Goal: Information Seeking & Learning: Learn about a topic

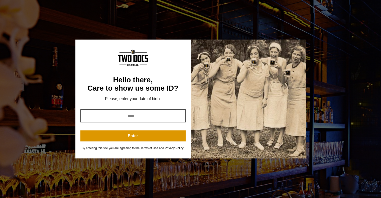
click at [164, 116] on input "year" at bounding box center [132, 116] width 105 height 13
type input "****"
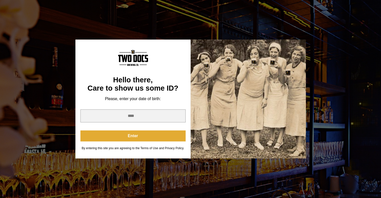
click at [149, 134] on button "Enter" at bounding box center [132, 136] width 105 height 11
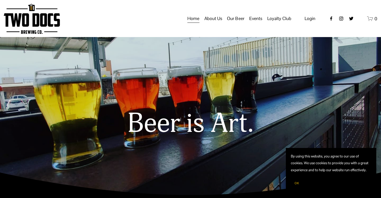
click at [0, 0] on span "Taproom Menu" at bounding box center [0, 0] width 0 height 0
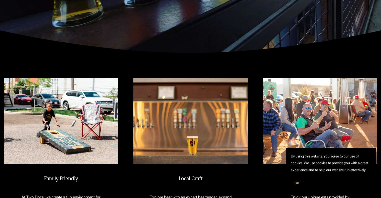
scroll to position [144, 0]
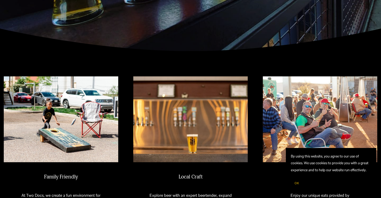
click at [300, 186] on button "OK" at bounding box center [297, 184] width 12 height 10
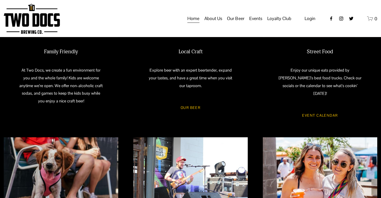
scroll to position [264, 0]
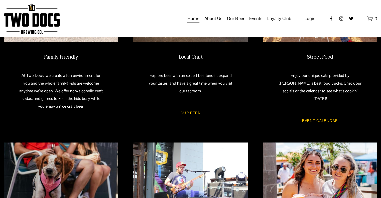
click at [0, 0] on span "Calendar" at bounding box center [0, 0] width 0 height 0
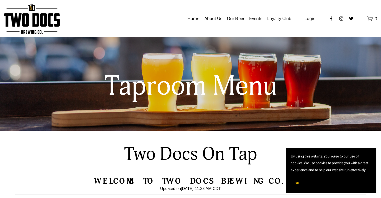
click at [298, 185] on span "OK" at bounding box center [297, 184] width 5 height 4
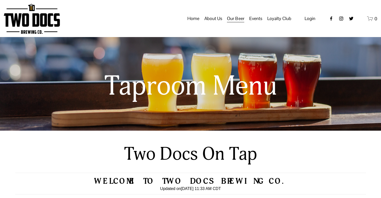
scroll to position [59, 0]
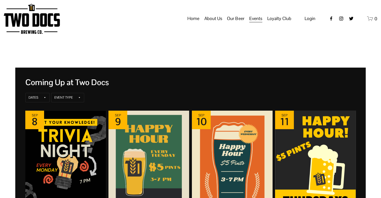
click at [0, 0] on span "Taproom Menu" at bounding box center [0, 0] width 0 height 0
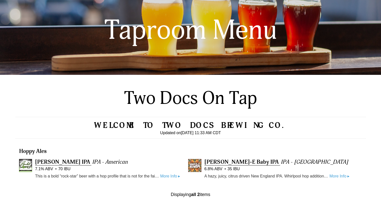
scroll to position [58, 0]
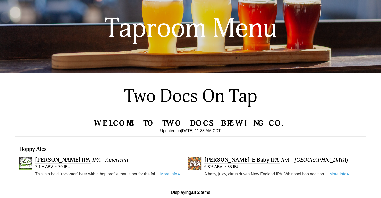
click at [187, 98] on h2 "Two Docs On Tap" at bounding box center [190, 96] width 171 height 22
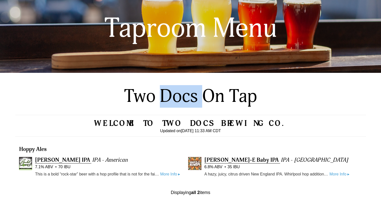
click at [187, 98] on h2 "Two Docs On Tap" at bounding box center [190, 96] width 171 height 22
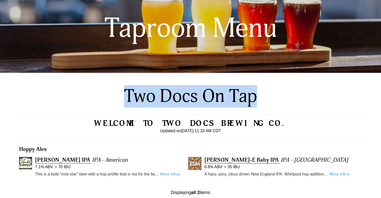
click at [187, 98] on h2 "Two Docs On Tap" at bounding box center [190, 96] width 171 height 22
copy div "Two Docs On Tap"
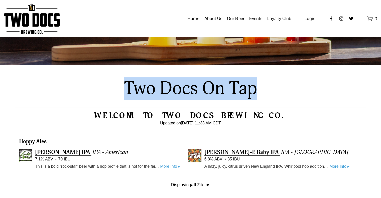
scroll to position [0, 0]
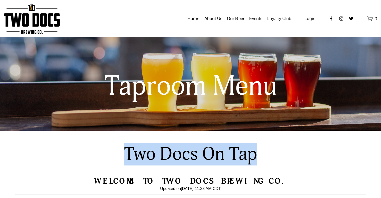
click at [197, 22] on link "Home" at bounding box center [194, 19] width 12 height 10
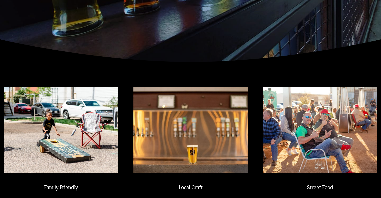
scroll to position [192, 0]
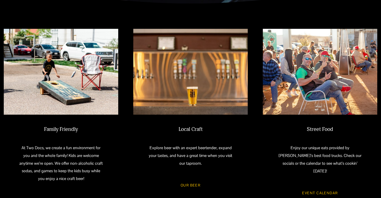
click at [195, 130] on h2 "Local Craft" at bounding box center [191, 129] width 86 height 7
click at [198, 149] on p "Explore beer with an expert beertender, expand your tastes, and have a great ti…" at bounding box center [191, 155] width 86 height 23
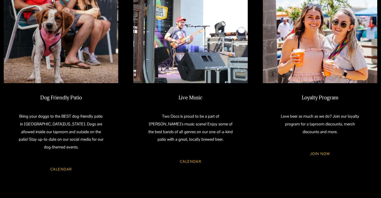
scroll to position [410, 0]
click at [196, 156] on link "Calendar" at bounding box center [191, 161] width 36 height 13
click at [191, 157] on link "Calendar" at bounding box center [191, 161] width 36 height 13
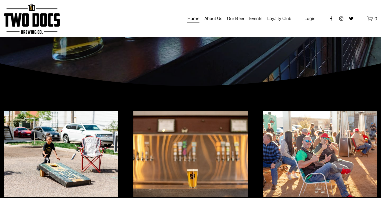
scroll to position [107, 0]
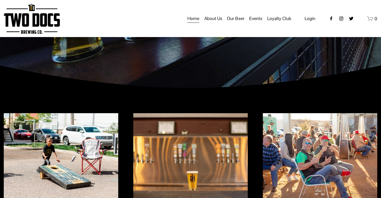
click at [0, 0] on span "Calendar" at bounding box center [0, 0] width 0 height 0
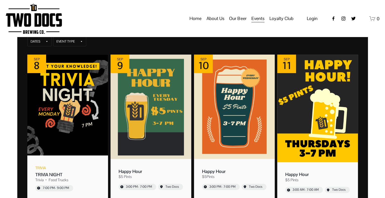
scroll to position [56, 0]
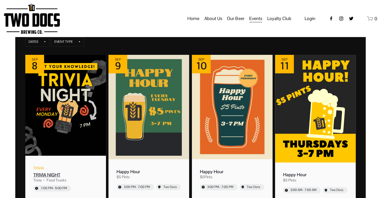
click at [62, 178] on div "Food Trucks" at bounding box center [57, 180] width 20 height 5
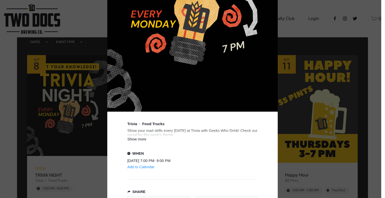
scroll to position [168, 0]
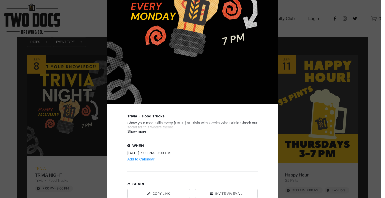
click at [139, 132] on div "Show more" at bounding box center [192, 131] width 130 height 4
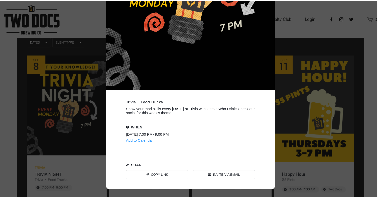
scroll to position [200, 0]
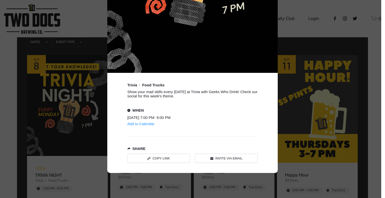
click at [330, 38] on div "Event details popup" at bounding box center [190, 99] width 381 height 198
